Goal: Information Seeking & Learning: Learn about a topic

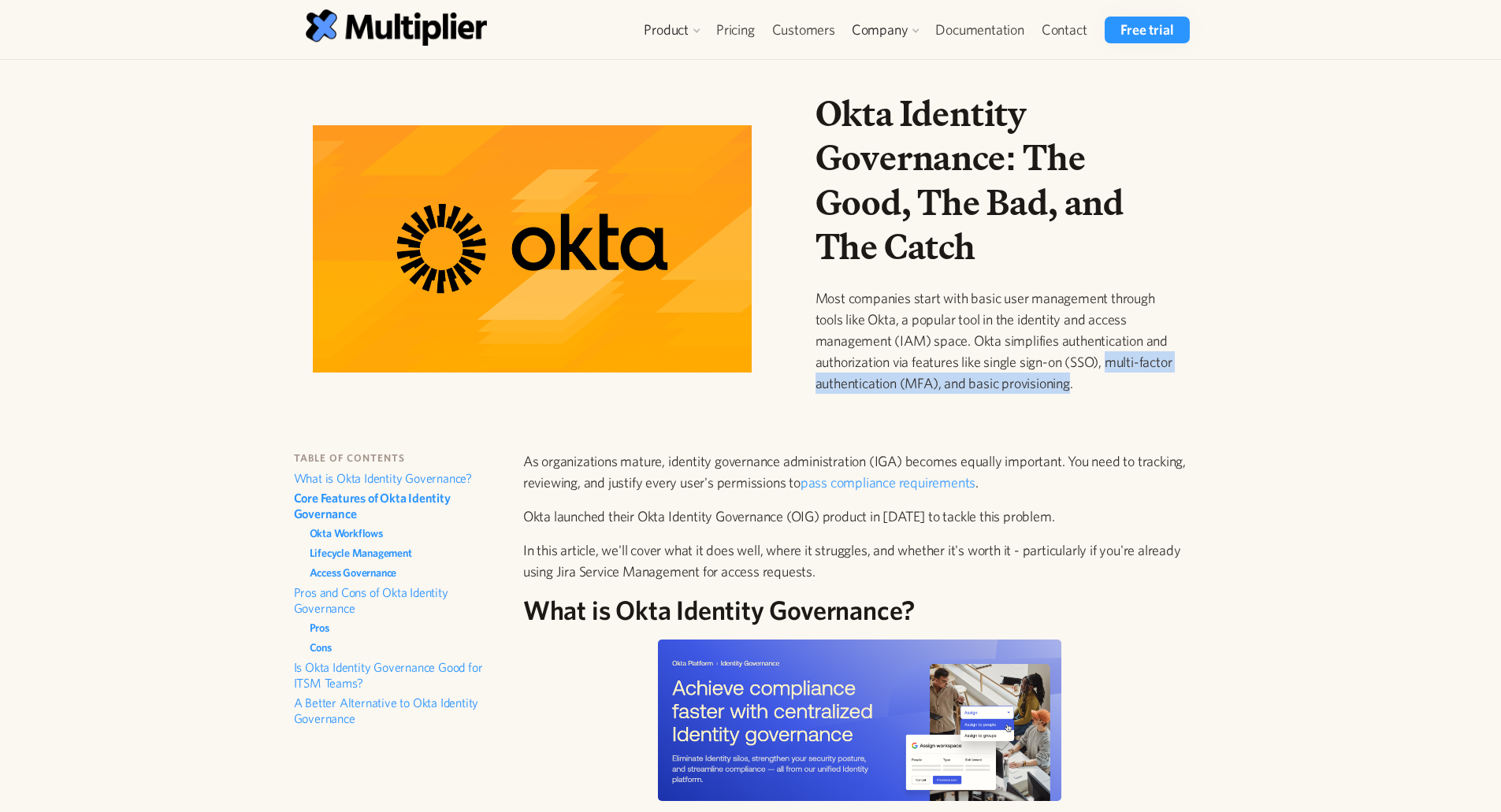
drag, startPoint x: 1109, startPoint y: 389, endPoint x: 1110, endPoint y: 366, distance: 23.0
click at [1110, 366] on p "Most companies start with basic user management through tools like Okta, a popu…" at bounding box center [995, 340] width 361 height 107
copy p "multi-factor authentication (MFA), and basic provisioning"
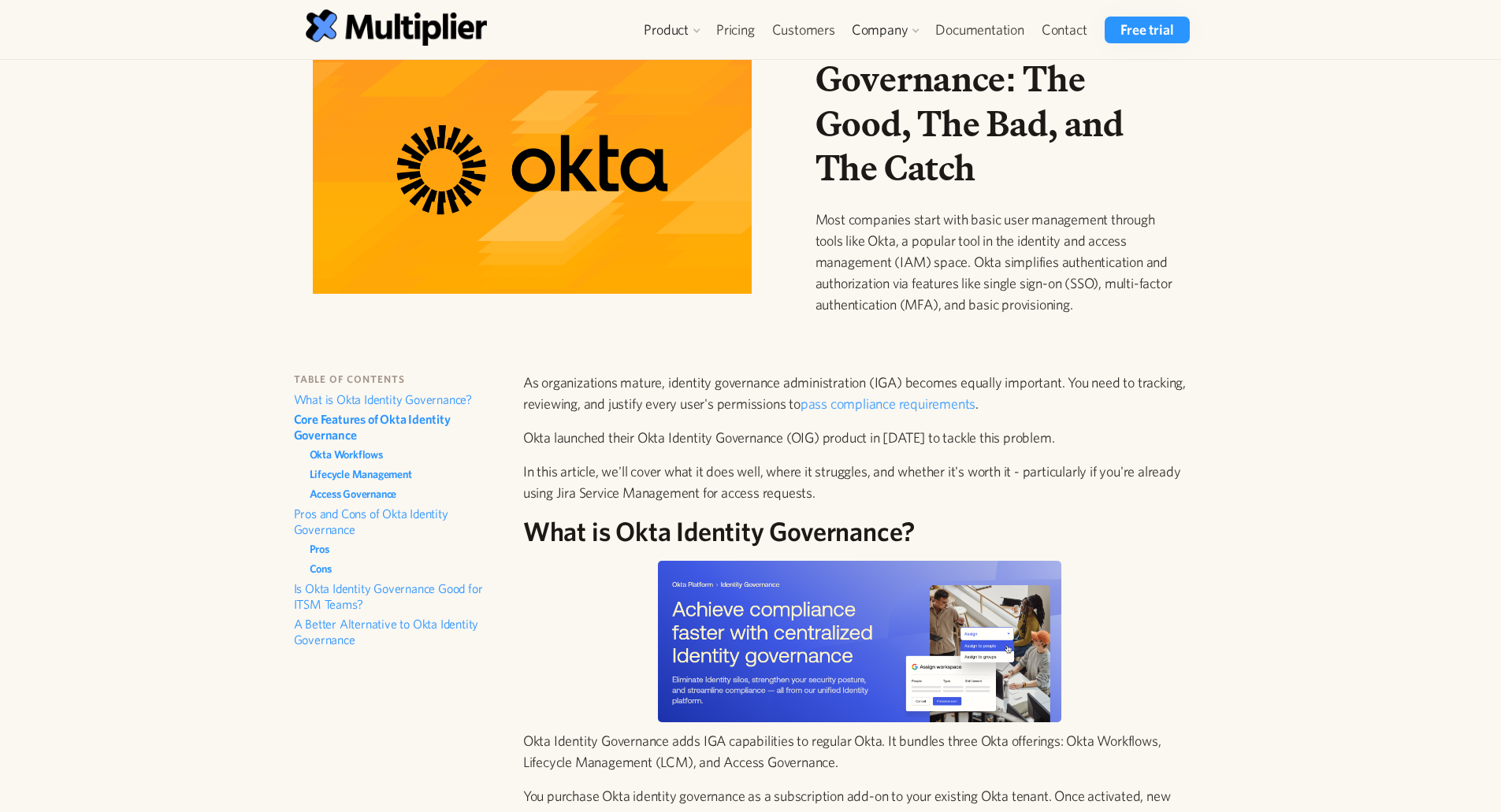
scroll to position [157, 0]
